Goal: Complete application form

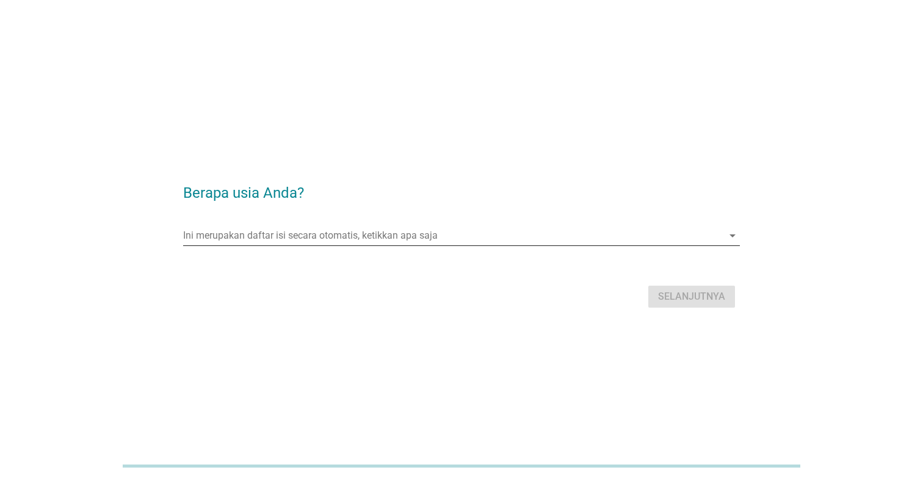
click at [407, 229] on input "Ini merupakan daftar isi secara otomatis, ketikkan apa saja" at bounding box center [453, 236] width 540 height 20
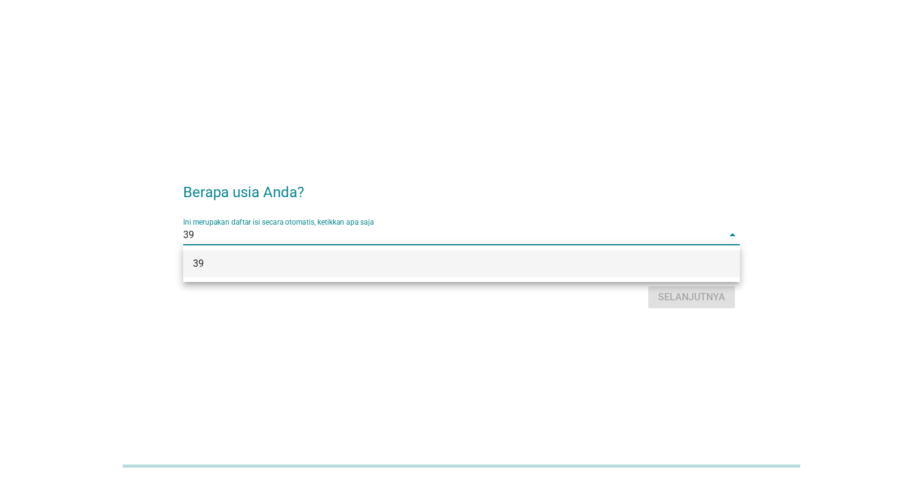
type input "39"
click at [495, 278] on div "39" at bounding box center [461, 264] width 557 height 37
click at [519, 264] on div "39" at bounding box center [439, 264] width 493 height 15
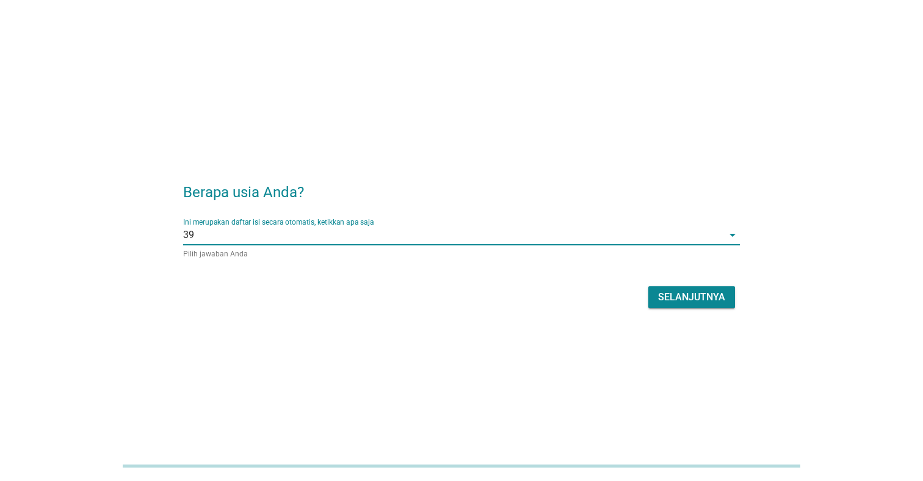
click at [669, 298] on div "Selanjutnya" at bounding box center [691, 297] width 67 height 15
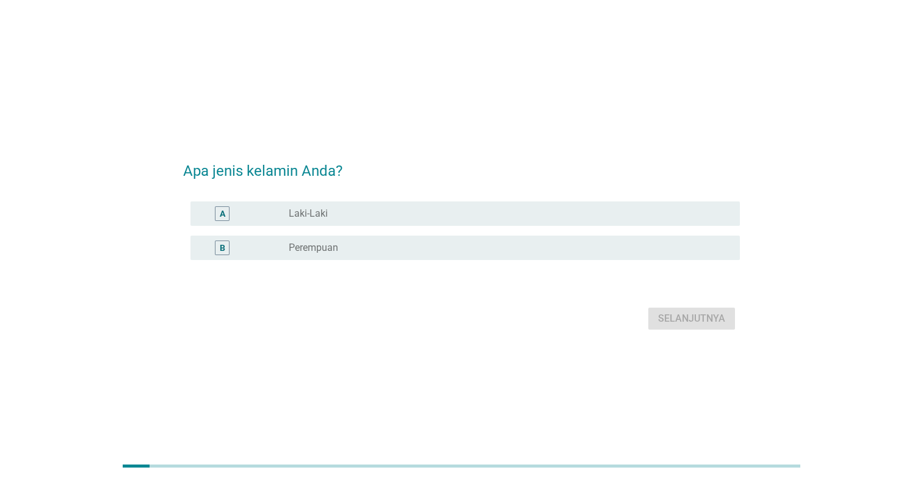
click at [332, 222] on div "A radio_button_unchecked Laki-Laki" at bounding box center [466, 214] width 550 height 24
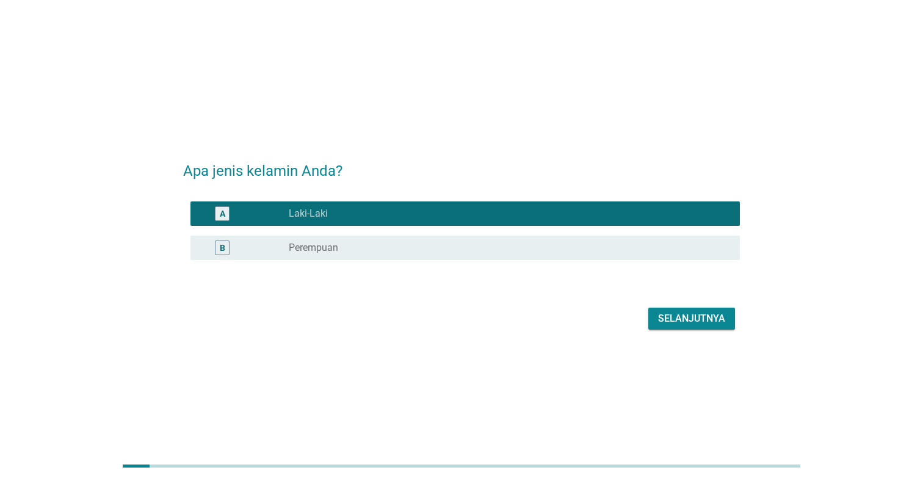
click at [677, 319] on div "Selanjutnya" at bounding box center [691, 318] width 67 height 15
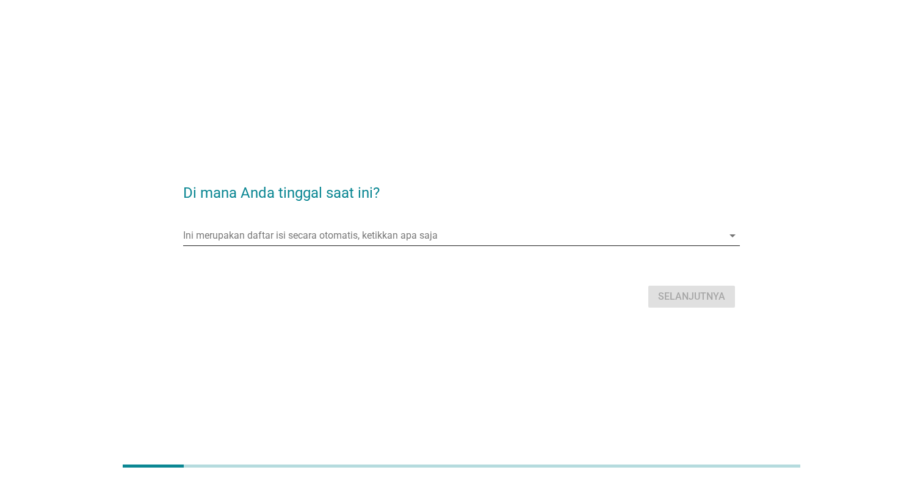
click at [352, 239] on input "Ini merupakan daftar isi secara otomatis, ketikkan apa saja" at bounding box center [453, 236] width 540 height 20
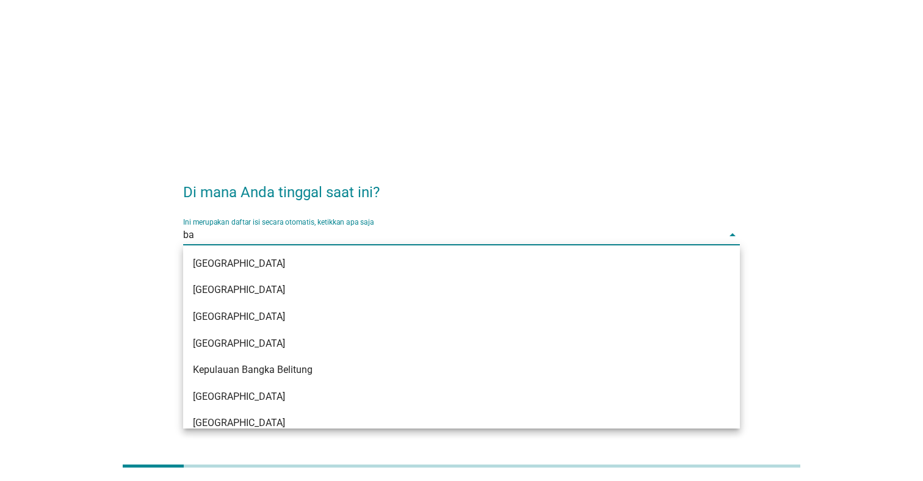
type input "ban"
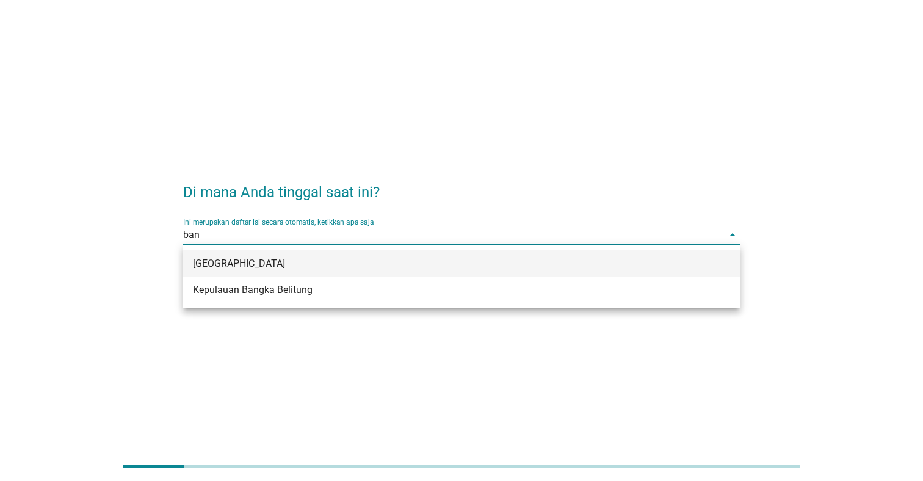
click at [340, 260] on div "[GEOGRAPHIC_DATA]" at bounding box center [439, 264] width 493 height 15
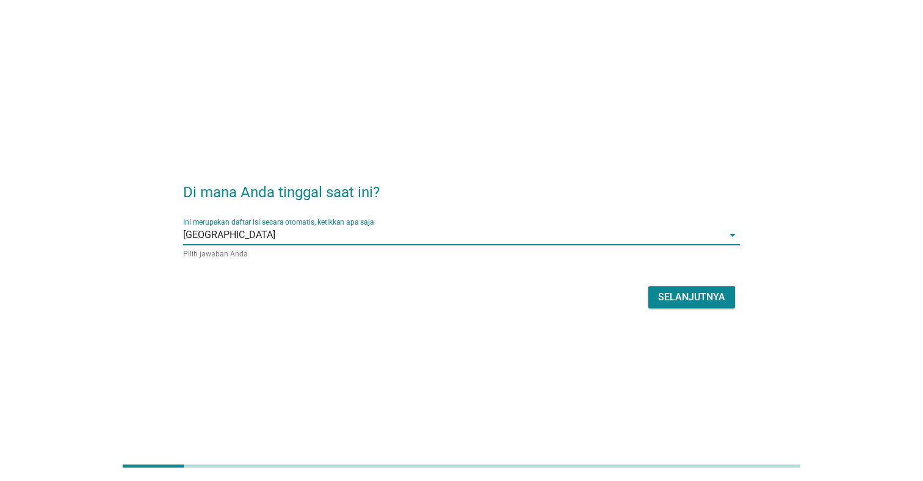
click at [659, 299] on div "Selanjutnya" at bounding box center [691, 297] width 67 height 15
